Goal: Task Accomplishment & Management: Use online tool/utility

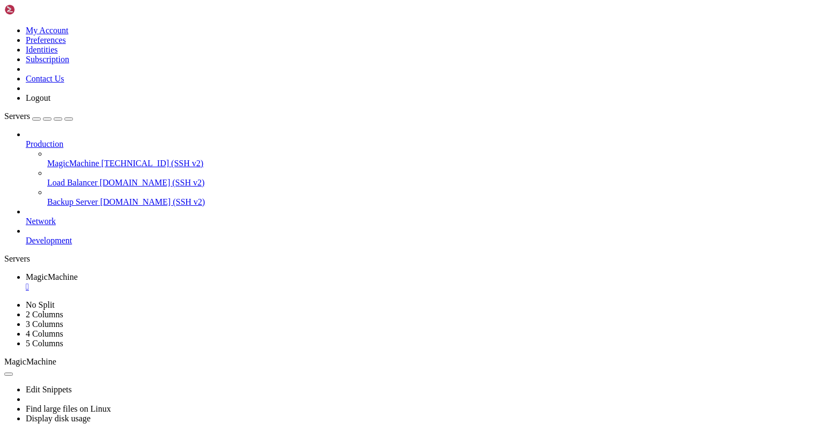
drag, startPoint x: 142, startPoint y: 671, endPoint x: 9, endPoint y: 536, distance: 189.6
drag, startPoint x: 9, startPoint y: 655, endPoint x: 199, endPoint y: 790, distance: 233.7
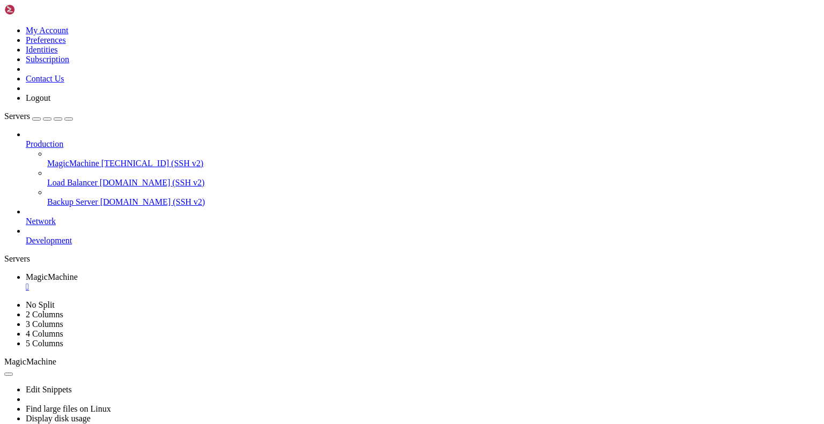
scroll to position [45, 0]
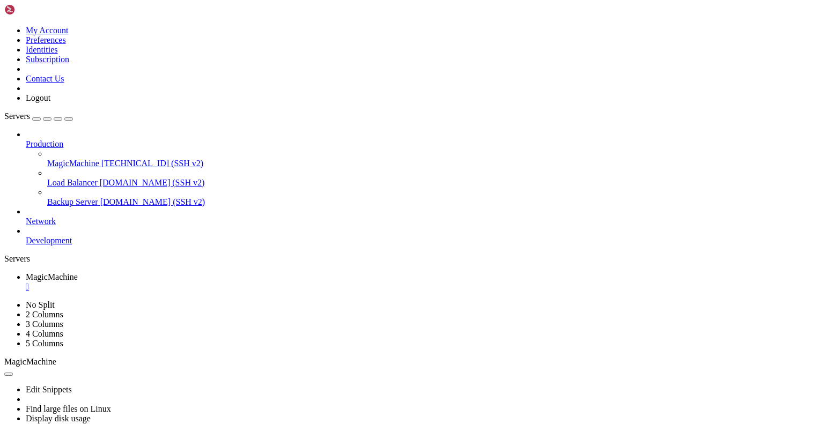
scroll to position [12578, 0]
drag, startPoint x: 226, startPoint y: 748, endPoint x: 14, endPoint y: 625, distance: 245.5
